Goal: Navigation & Orientation: Find specific page/section

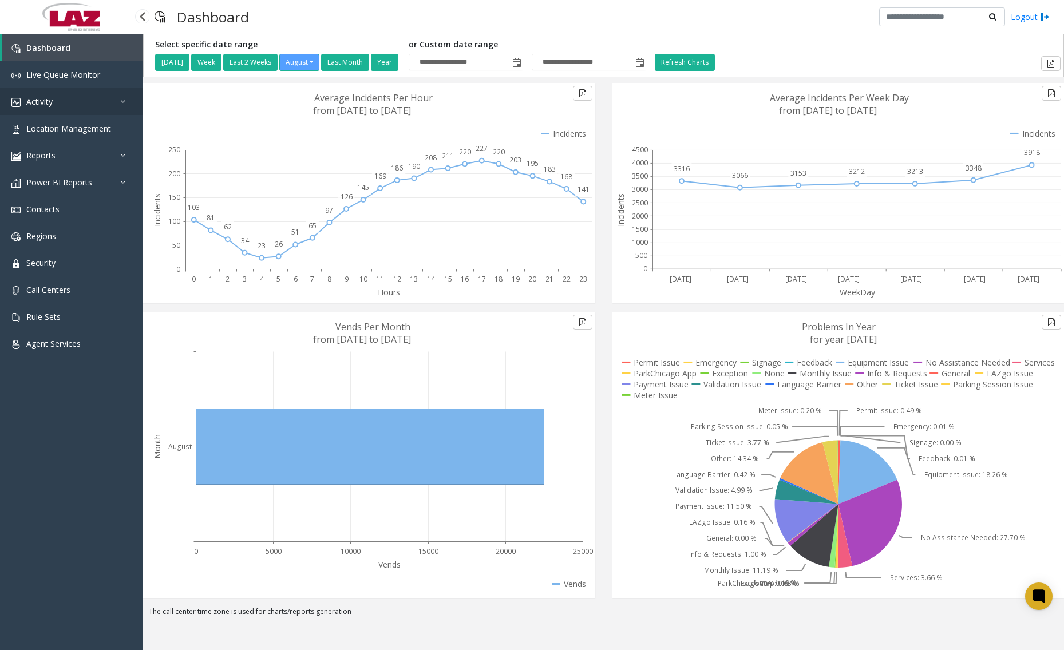
click at [57, 104] on link "Activity" at bounding box center [71, 101] width 143 height 27
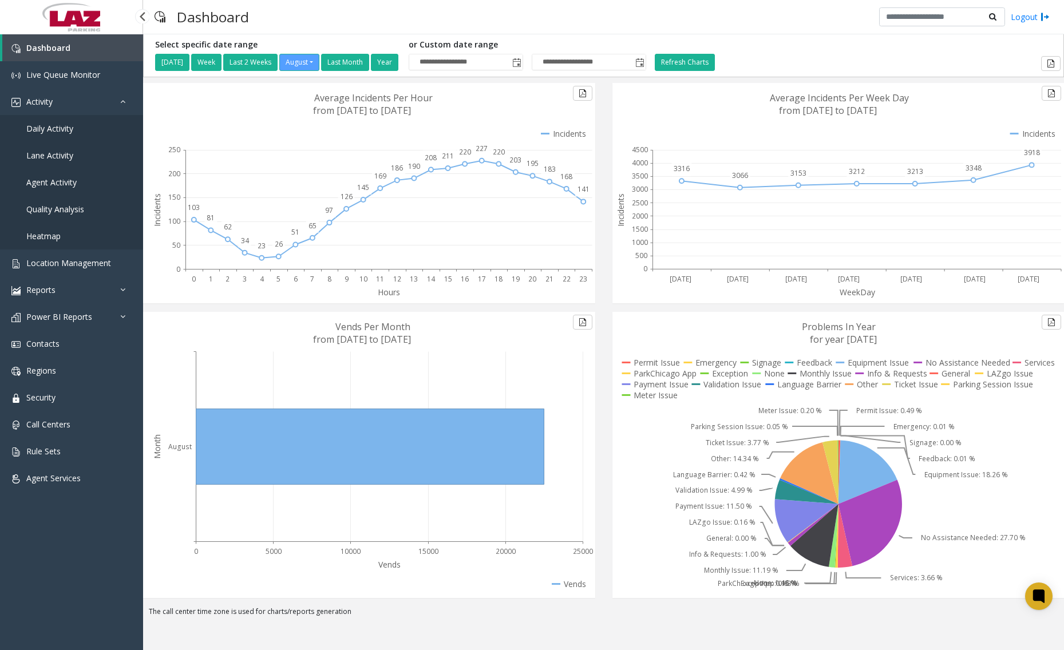
click at [62, 129] on span "Daily Activity" at bounding box center [49, 128] width 47 height 11
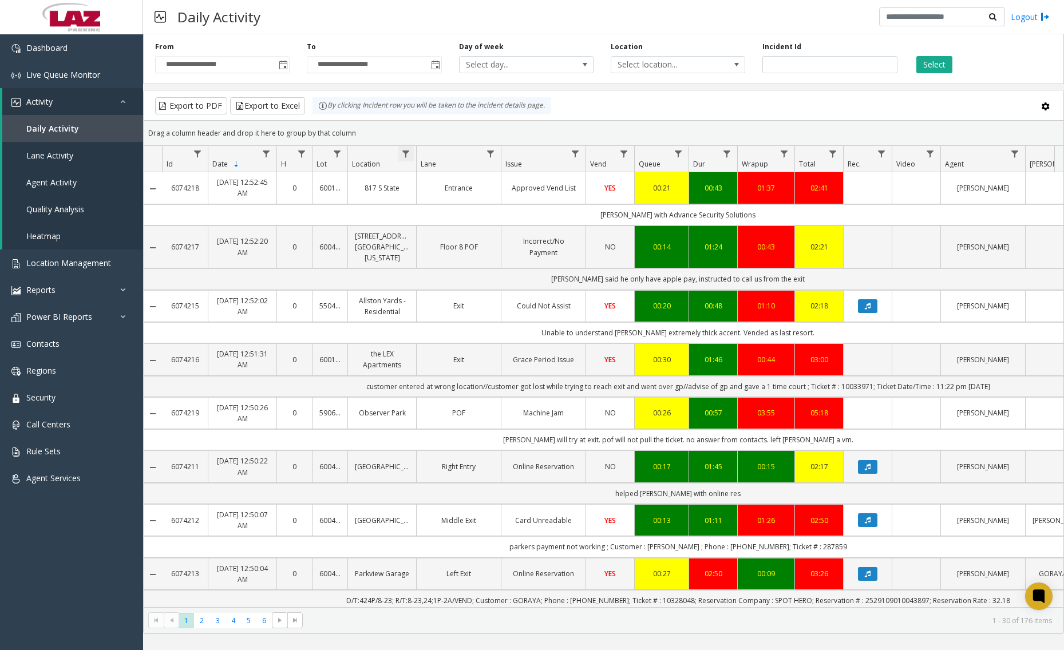
click at [406, 153] on span "Data table" at bounding box center [405, 153] width 9 height 9
click at [440, 201] on input "Location Filter" at bounding box center [455, 202] width 97 height 19
type input "******"
click at [484, 294] on div "Clear Filter" at bounding box center [455, 307] width 97 height 30
click at [484, 301] on button "Filter" at bounding box center [480, 309] width 47 height 25
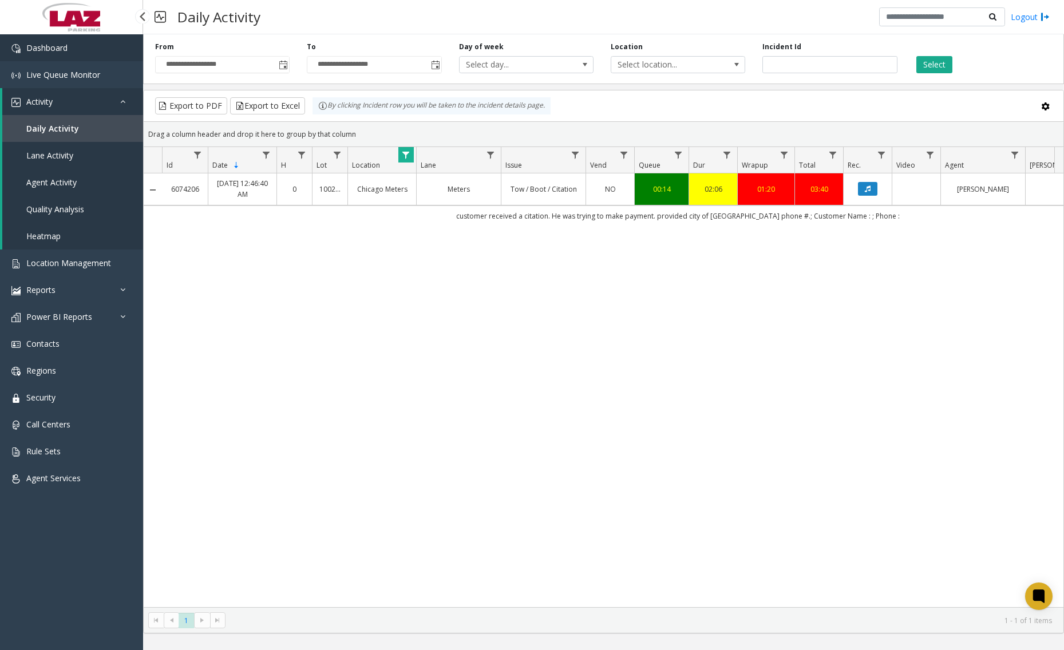
click at [48, 48] on span "Dashboard" at bounding box center [46, 47] width 41 height 11
